Goal: Find specific page/section: Find specific page/section

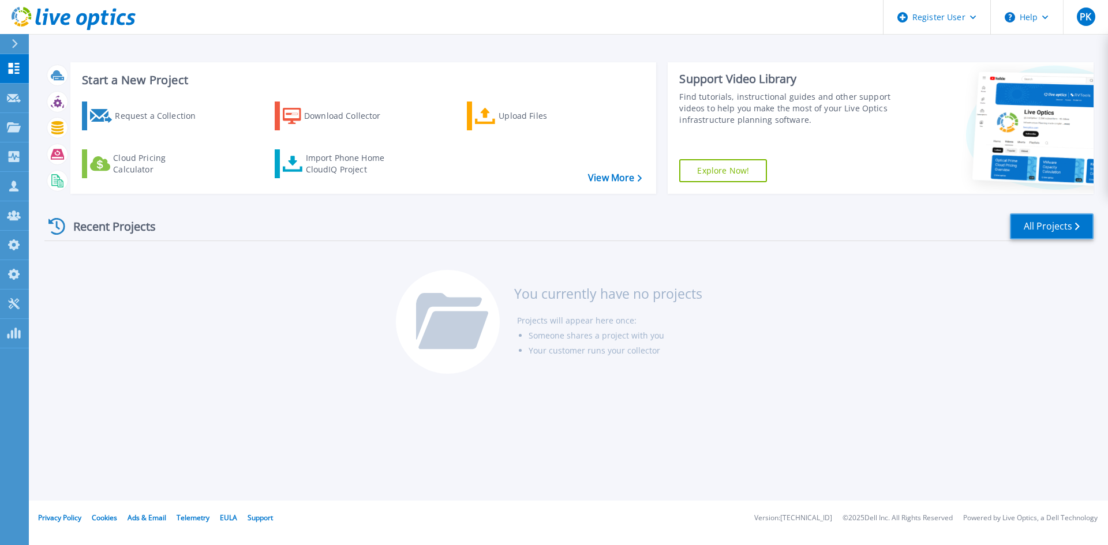
drag, startPoint x: 1048, startPoint y: 223, endPoint x: 946, endPoint y: 234, distance: 103.3
click at [1047, 223] on link "All Projects" at bounding box center [1052, 226] width 84 height 26
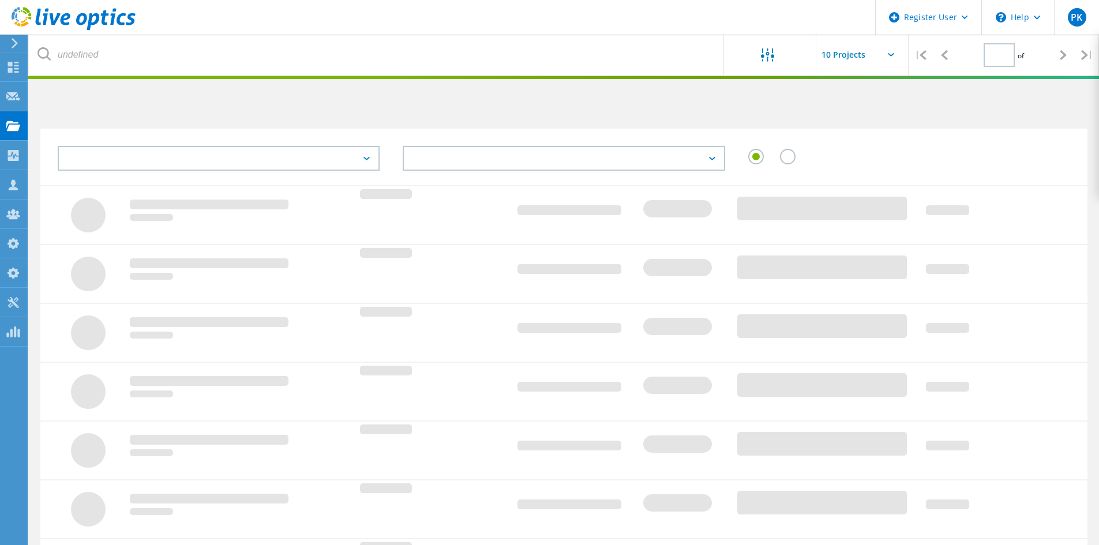
type input "1"
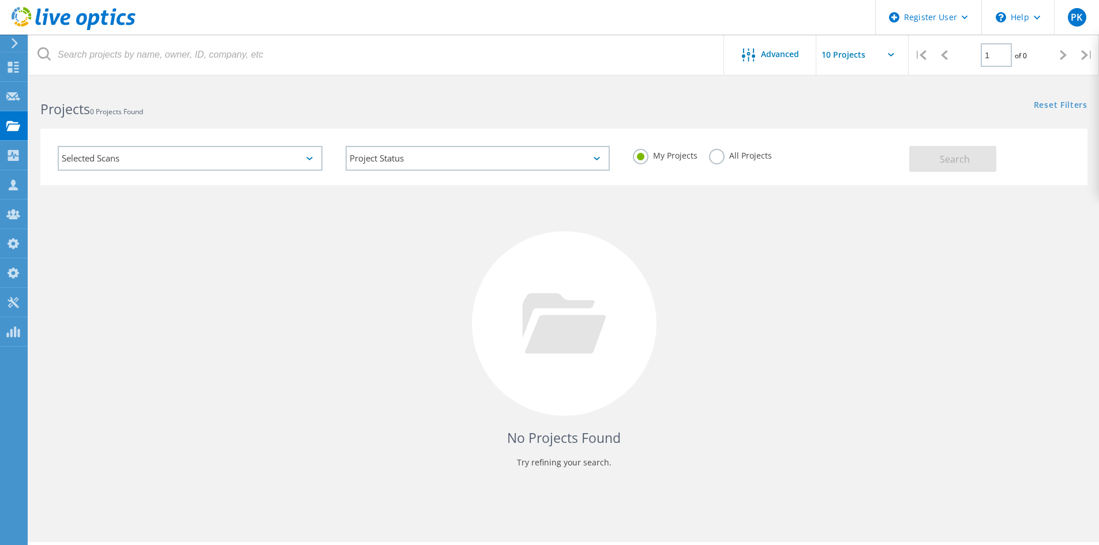
click at [178, 165] on div "Selected Scans" at bounding box center [190, 158] width 265 height 25
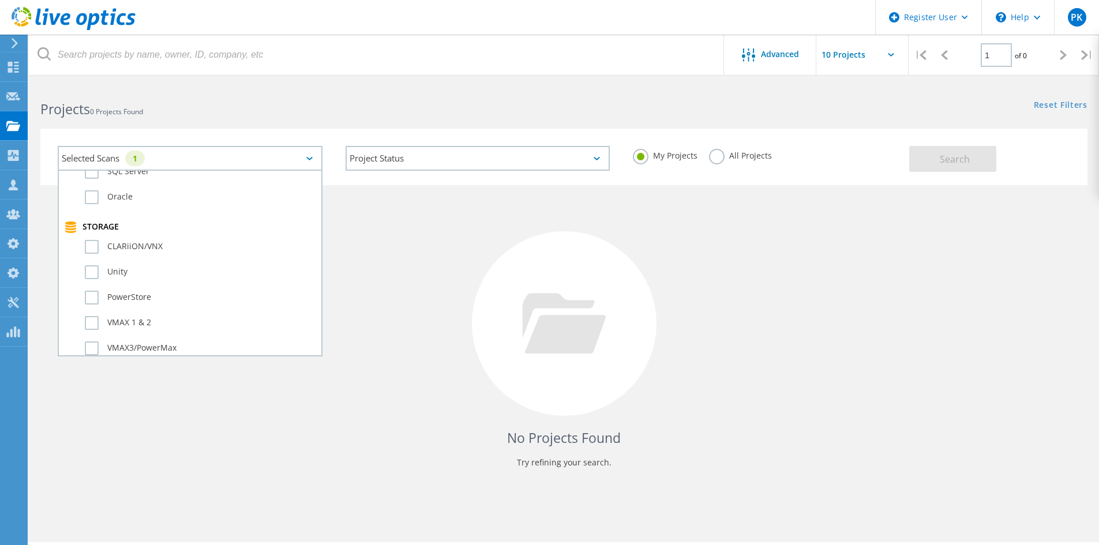
scroll to position [288, 0]
drag, startPoint x: 367, startPoint y: 76, endPoint x: 796, endPoint y: 162, distance: 437.3
click at [376, 76] on html "Register User \n Help Explore Helpful Articles Contact Support PK Dell Admin Us…" at bounding box center [549, 288] width 1099 height 577
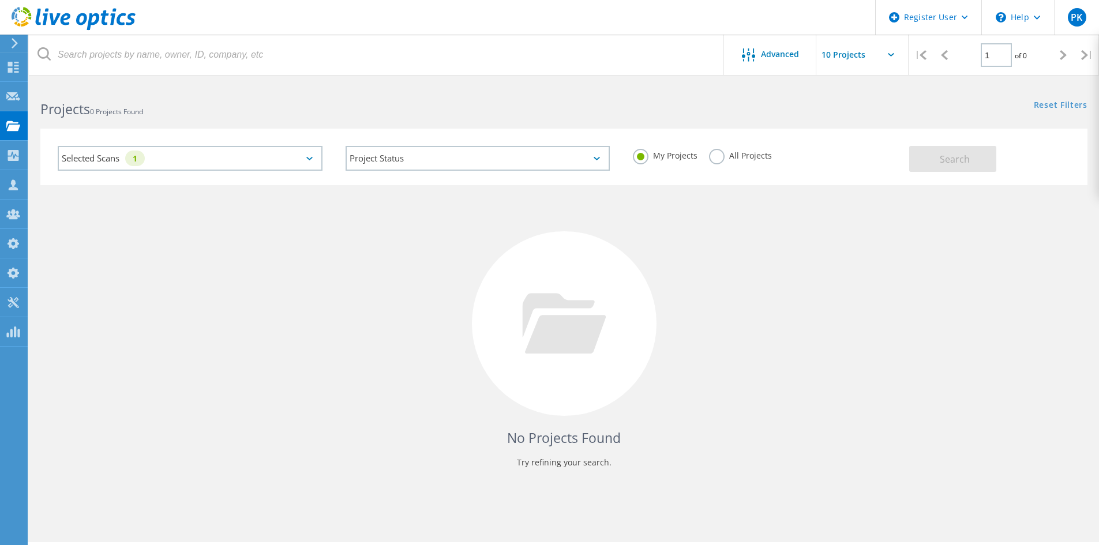
click at [714, 160] on label "All Projects" at bounding box center [740, 154] width 63 height 11
click at [0, 0] on input "All Projects" at bounding box center [0, 0] width 0 height 0
click at [962, 160] on span "Search" at bounding box center [955, 159] width 30 height 13
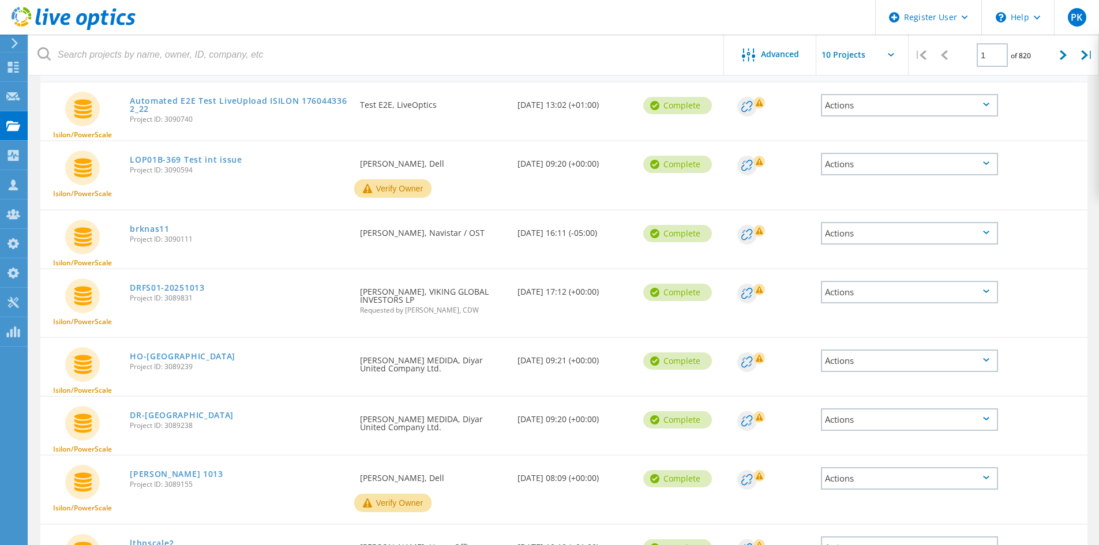
scroll to position [0, 0]
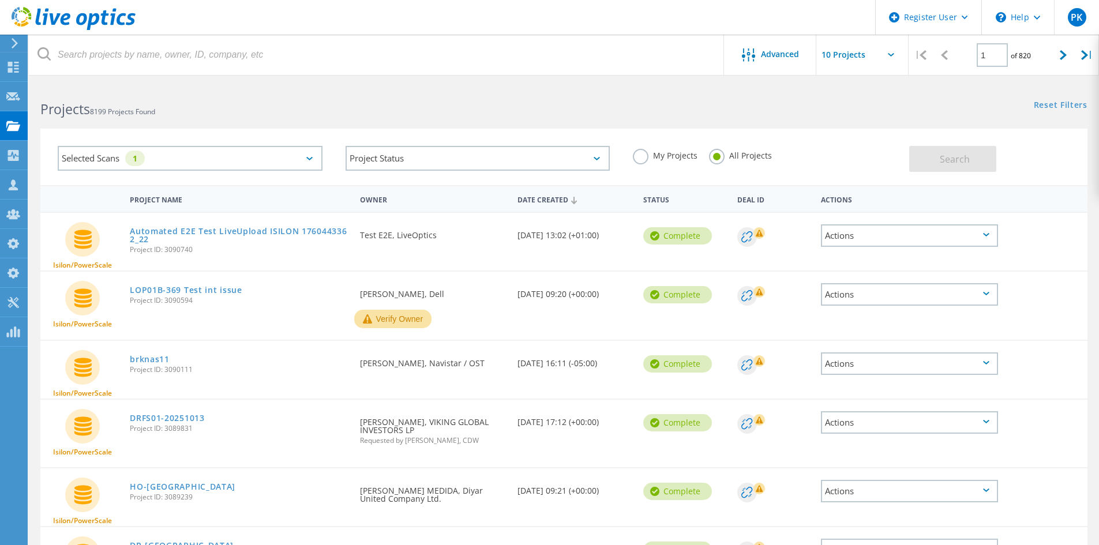
click at [877, 56] on input "text" at bounding box center [873, 55] width 115 height 40
click at [850, 106] on div "Show 20 Projects" at bounding box center [874, 104] width 114 height 19
type input "Show 20 Projects"
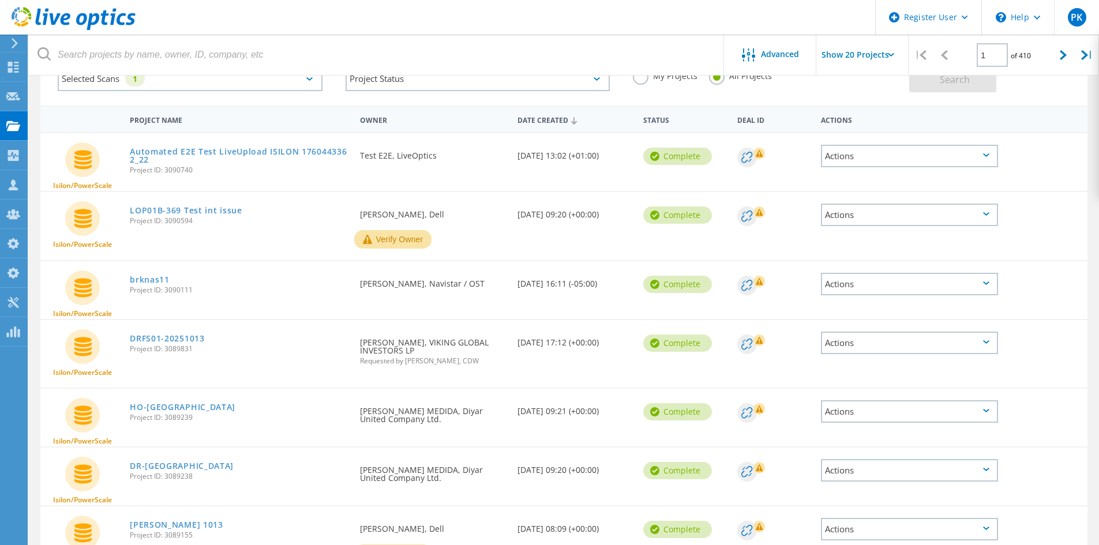
scroll to position [58, 0]
